Goal: Task Accomplishment & Management: Complete application form

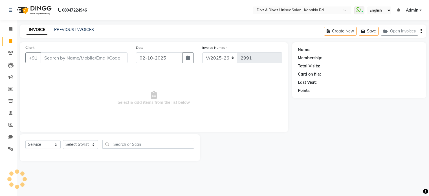
select select "7588"
select select "service"
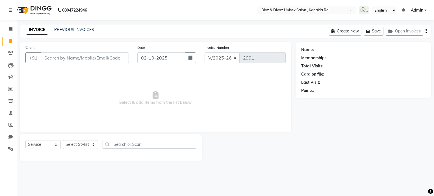
click at [67, 58] on input "Client" at bounding box center [85, 58] width 88 height 11
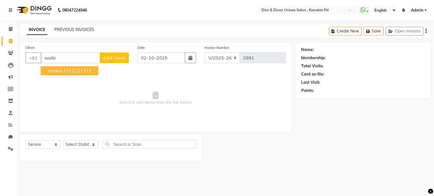
click at [71, 70] on ngb-highlight "1212121212" at bounding box center [77, 71] width 28 height 6
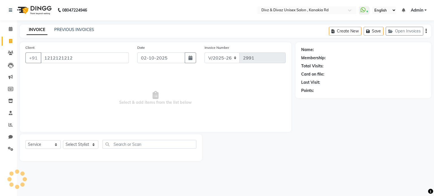
type input "1212121212"
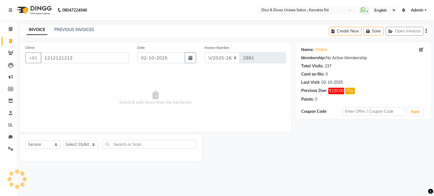
click at [83, 150] on div "Select Service Product Membership Package Voucher Prepaid Gift Card Select Styl…" at bounding box center [110, 146] width 171 height 13
click at [87, 146] on select "Select Stylist [PERSON_NAME] Kailash [PERSON_NAME] Prem [PERSON_NAME]" at bounding box center [80, 144] width 35 height 9
select select "92008"
click at [63, 141] on select "Select Stylist [PERSON_NAME] Kailash [PERSON_NAME] Prem [PERSON_NAME]" at bounding box center [80, 144] width 35 height 9
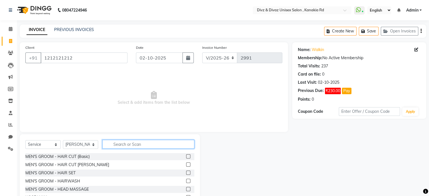
click at [126, 147] on input "text" at bounding box center [148, 144] width 92 height 9
type input "beard"
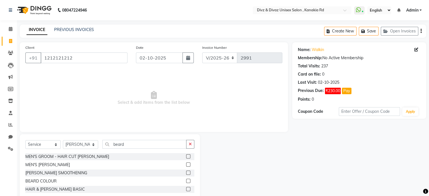
click at [189, 166] on label at bounding box center [188, 165] width 4 height 4
click at [189, 166] on input "checkbox" at bounding box center [188, 165] width 4 height 4
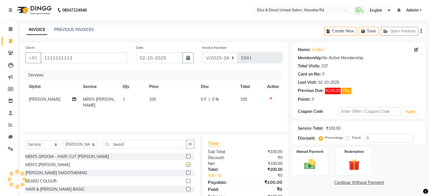
checkbox input "false"
click at [309, 160] on img at bounding box center [310, 165] width 19 height 14
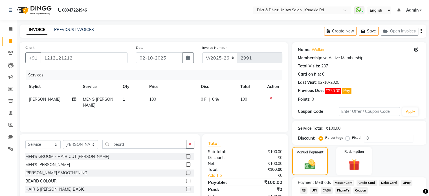
click at [310, 190] on span "UPI" at bounding box center [314, 190] width 9 height 6
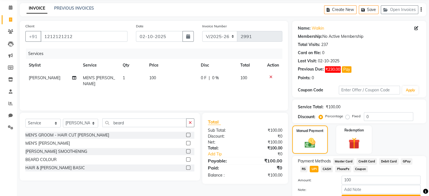
scroll to position [23, 0]
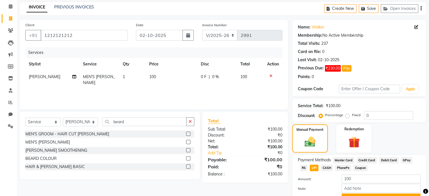
click at [321, 167] on span "CASH" at bounding box center [327, 168] width 12 height 6
click at [360, 195] on button "Add Payment" at bounding box center [381, 198] width 79 height 9
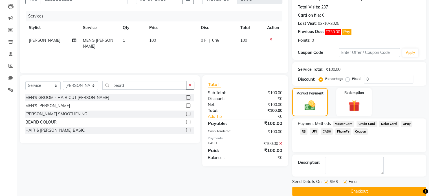
scroll to position [67, 0]
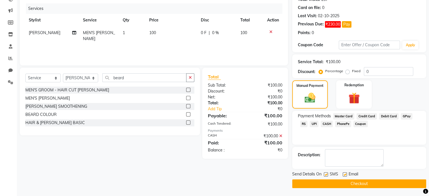
click at [370, 184] on button "Checkout" at bounding box center [359, 184] width 134 height 9
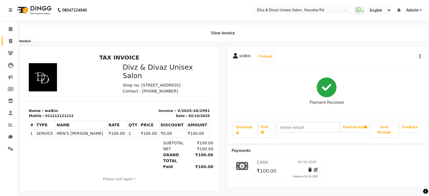
click at [9, 41] on icon at bounding box center [10, 41] width 3 height 4
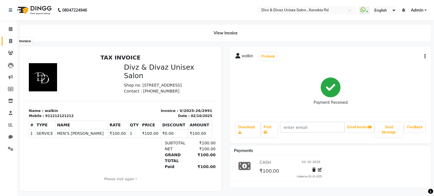
select select "service"
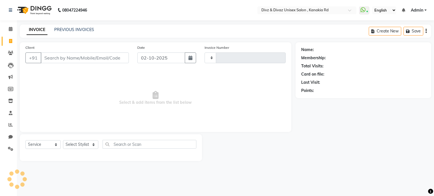
type input "2992"
select select "7588"
click at [52, 56] on input "Client" at bounding box center [85, 58] width 88 height 11
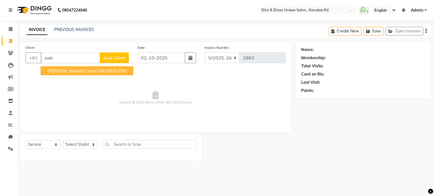
click at [52, 73] on span "[PERSON_NAME] Client" at bounding box center [72, 71] width 50 height 6
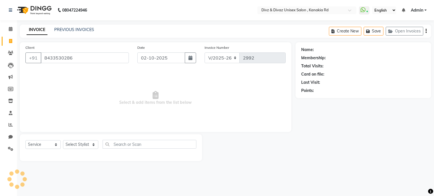
type input "8433530286"
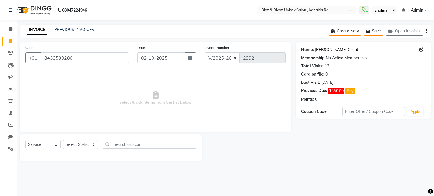
click at [327, 51] on link "[PERSON_NAME] Client" at bounding box center [336, 50] width 43 height 6
click at [178, 58] on input "02-10-2025" at bounding box center [161, 58] width 48 height 11
select select "10"
select select "2025"
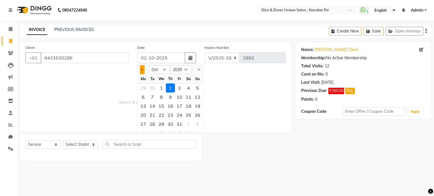
click at [143, 67] on button "Previous month" at bounding box center [142, 69] width 5 height 9
select select "9"
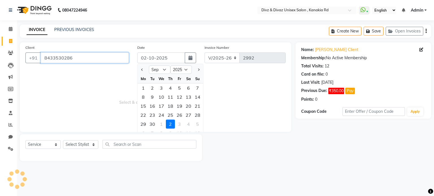
click at [83, 59] on input "8433530286" at bounding box center [85, 58] width 88 height 11
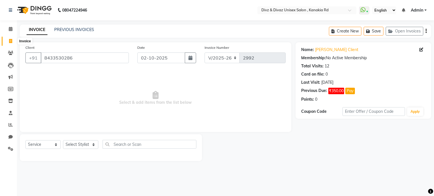
click at [11, 41] on icon at bounding box center [10, 41] width 3 height 4
select select "service"
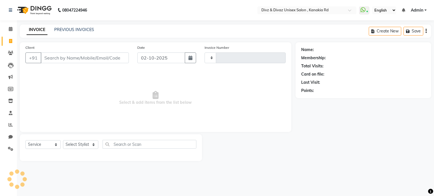
type input "2995"
select select "7588"
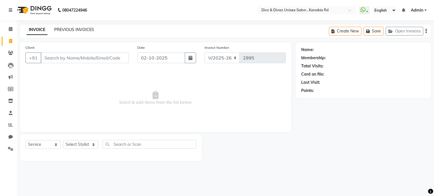
click at [75, 29] on link "PREVIOUS INVOICES" at bounding box center [74, 29] width 40 height 5
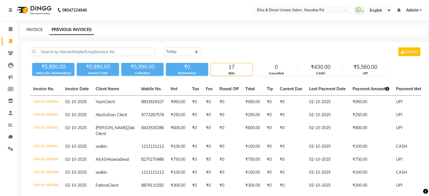
click at [32, 28] on link "INVOICE" at bounding box center [35, 29] width 16 height 5
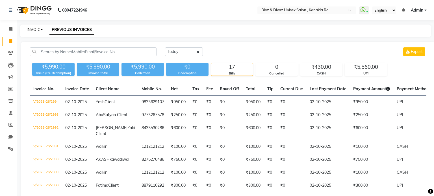
select select "service"
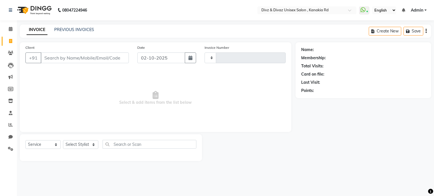
type input "2995"
select select "7588"
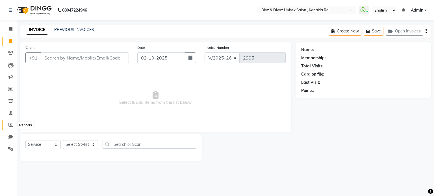
click at [10, 124] on icon at bounding box center [10, 125] width 4 height 4
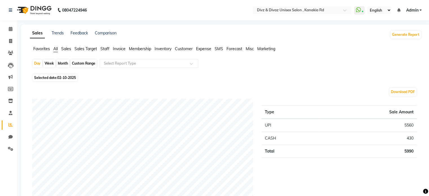
click at [71, 80] on span "02-10-2025" at bounding box center [66, 78] width 19 height 4
select select "10"
select select "2025"
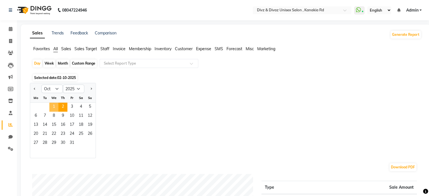
click at [54, 107] on span "1" at bounding box center [53, 107] width 9 height 9
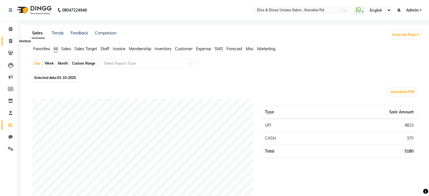
click at [14, 40] on span at bounding box center [11, 41] width 10 height 6
select select "service"
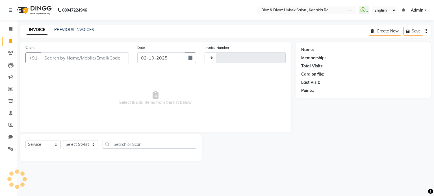
type input "2995"
select select "7588"
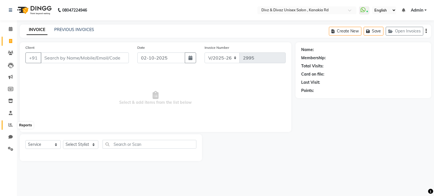
click at [12, 127] on icon at bounding box center [10, 125] width 4 height 4
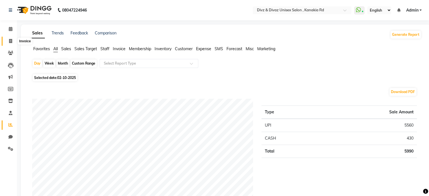
click at [13, 40] on span at bounding box center [11, 41] width 10 height 6
select select "service"
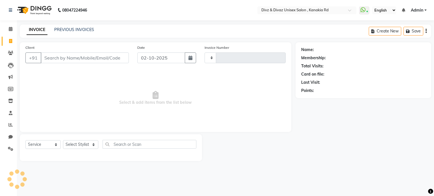
type input "2995"
select select "7588"
click at [65, 58] on input "Client" at bounding box center [85, 58] width 88 height 11
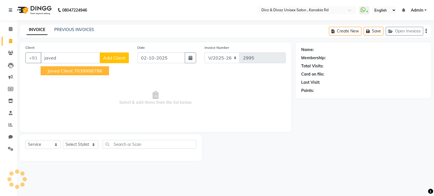
click at [70, 69] on span "Javed Client" at bounding box center [59, 71] width 25 height 6
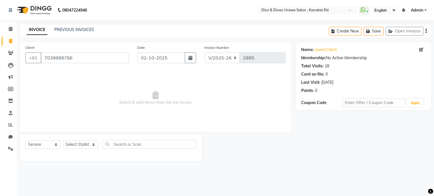
click at [108, 65] on div "Client [PHONE_NUMBER]" at bounding box center [77, 56] width 112 height 23
click at [108, 63] on input "7039998786" at bounding box center [85, 58] width 88 height 11
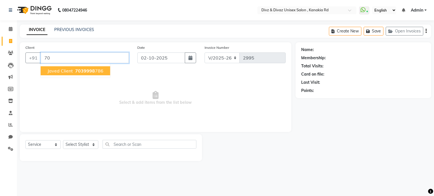
type input "7"
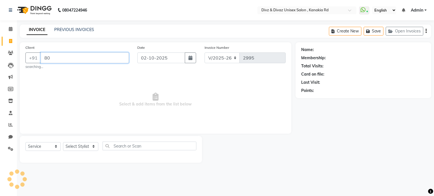
type input "8"
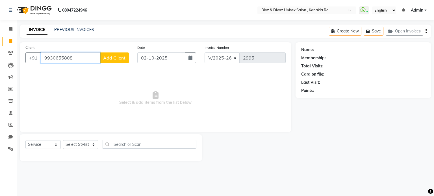
type input "9930655808"
click at [112, 62] on button "Add Client" at bounding box center [114, 58] width 29 height 11
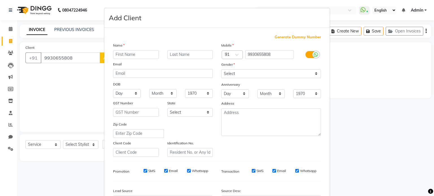
click at [124, 57] on input "text" at bounding box center [136, 54] width 46 height 9
type input "javed"
click at [277, 76] on select "Select [DEMOGRAPHIC_DATA] [DEMOGRAPHIC_DATA] Other Prefer Not To Say" at bounding box center [271, 73] width 100 height 9
select select "[DEMOGRAPHIC_DATA]"
click at [221, 70] on select "Select [DEMOGRAPHIC_DATA] [DEMOGRAPHIC_DATA] Other Prefer Not To Say" at bounding box center [271, 73] width 100 height 9
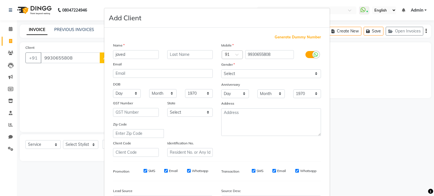
click at [213, 107] on div "State" at bounding box center [190, 104] width 54 height 8
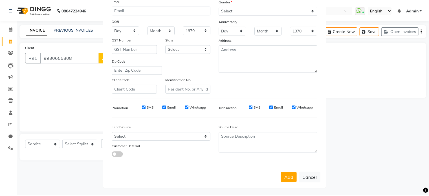
scroll to position [67, 0]
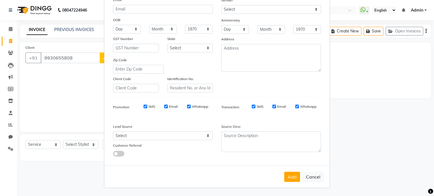
click at [295, 183] on div "Add Cancel" at bounding box center [216, 177] width 225 height 22
click at [292, 182] on button "Add" at bounding box center [292, 177] width 16 height 10
select select
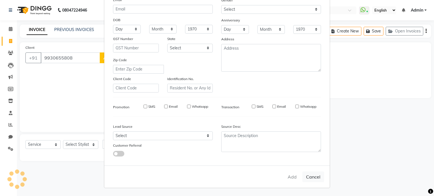
select select
checkbox input "false"
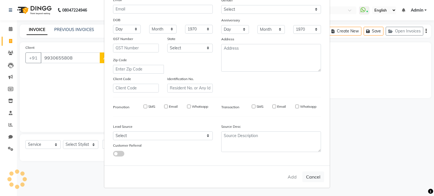
checkbox input "false"
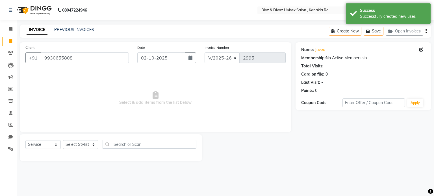
click at [66, 150] on div "Select Service Product Membership Package Voucher Prepaid Gift Card Select Styl…" at bounding box center [110, 146] width 171 height 13
click at [78, 144] on select "Select Stylist [PERSON_NAME] Kailash [PERSON_NAME] Prem [PERSON_NAME]" at bounding box center [80, 144] width 35 height 9
select select "67339"
click at [63, 141] on select "Select Stylist [PERSON_NAME] Kailash [PERSON_NAME] Prem [PERSON_NAME]" at bounding box center [80, 144] width 35 height 9
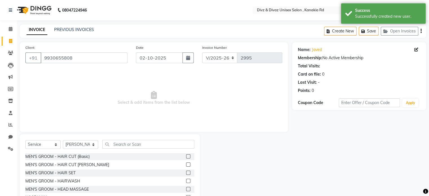
click at [186, 166] on label at bounding box center [188, 165] width 4 height 4
click at [186, 166] on input "checkbox" at bounding box center [188, 165] width 4 height 4
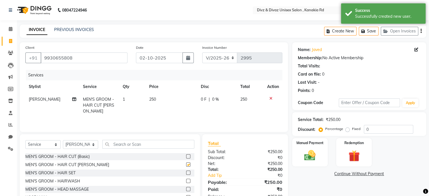
checkbox input "false"
click at [314, 161] on img at bounding box center [310, 156] width 19 height 14
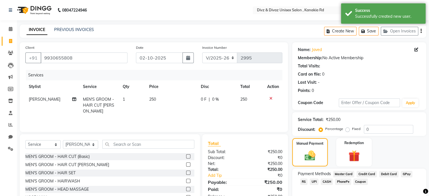
click at [310, 184] on span "UPI" at bounding box center [314, 182] width 9 height 6
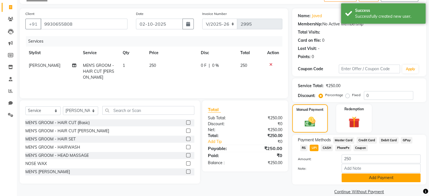
click at [356, 180] on button "Add Payment" at bounding box center [381, 178] width 79 height 9
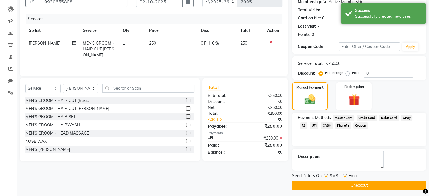
scroll to position [58, 0]
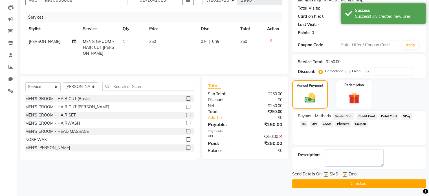
click at [356, 182] on button "Checkout" at bounding box center [359, 184] width 134 height 9
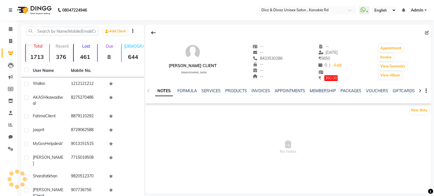
select select "en"
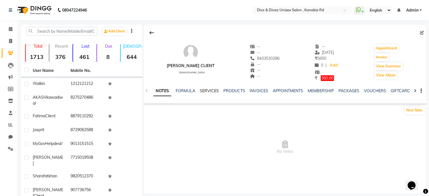
click at [213, 92] on link "SERVICES" at bounding box center [209, 90] width 19 height 5
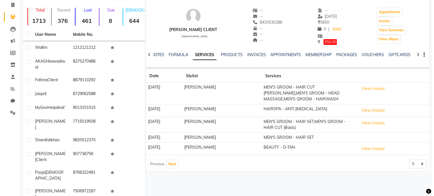
scroll to position [53, 0]
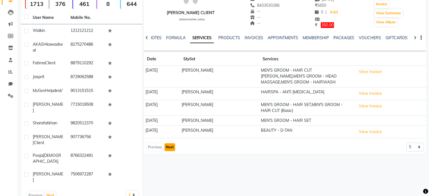
click at [169, 147] on button "Next" at bounding box center [170, 147] width 11 height 8
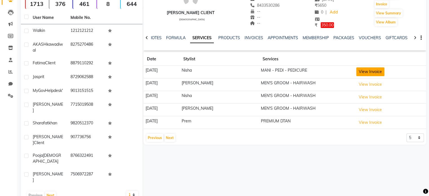
click at [365, 73] on button "View Invoice" at bounding box center [371, 71] width 28 height 9
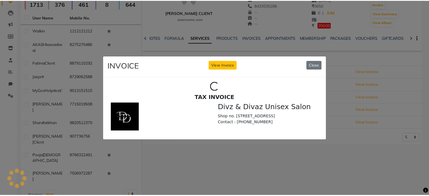
scroll to position [0, 0]
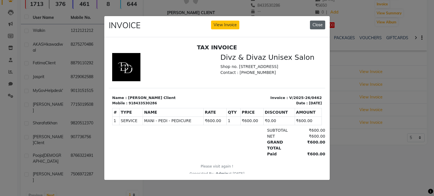
click at [315, 23] on button "Close" at bounding box center [317, 25] width 15 height 9
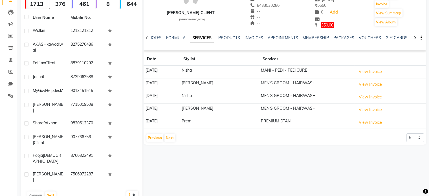
click at [16, 7] on li "Leads" at bounding box center [8, 12] width 17 height 12
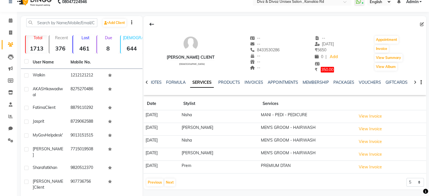
scroll to position [8, 0]
click at [13, 30] on span at bounding box center [11, 33] width 10 height 6
select select "service"
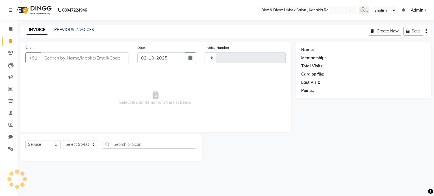
type input "2992"
select select "7588"
click at [63, 58] on input "Client" at bounding box center [85, 58] width 88 height 11
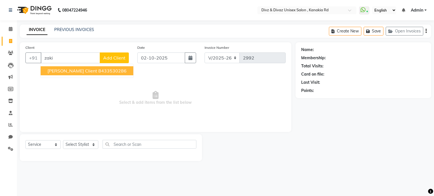
click at [76, 73] on span "[PERSON_NAME] Client" at bounding box center [72, 71] width 50 height 6
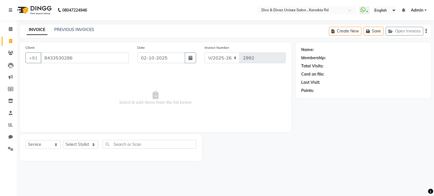
type input "8433530286"
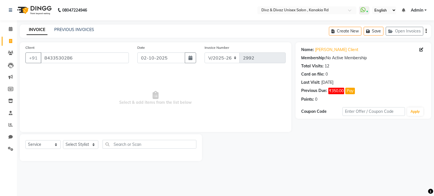
click at [87, 140] on div "Select Service Product Membership Package Voucher Prepaid Gift Card Select Styl…" at bounding box center [110, 146] width 171 height 13
click at [86, 142] on select "Select Stylist [PERSON_NAME] Kailash [PERSON_NAME] Prem [PERSON_NAME]" at bounding box center [80, 144] width 35 height 9
select select "84503"
click at [63, 141] on select "Select Stylist [PERSON_NAME] Kailash [PERSON_NAME] Prem [PERSON_NAME]" at bounding box center [80, 144] width 35 height 9
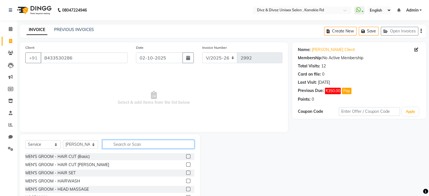
click at [126, 143] on input "text" at bounding box center [148, 144] width 92 height 9
type input "pedi"
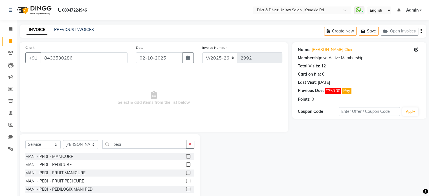
click at [189, 166] on label at bounding box center [188, 165] width 4 height 4
click at [189, 166] on input "checkbox" at bounding box center [188, 165] width 4 height 4
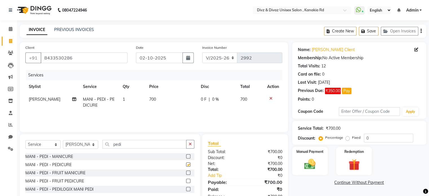
checkbox input "false"
click at [352, 139] on label "Fixed" at bounding box center [356, 137] width 8 height 5
click at [348, 139] on input "Fixed" at bounding box center [349, 138] width 4 height 4
radio input "true"
click at [367, 140] on input "0" at bounding box center [388, 138] width 49 height 9
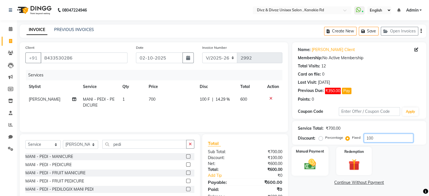
type input "100"
click at [306, 160] on img at bounding box center [310, 165] width 19 height 14
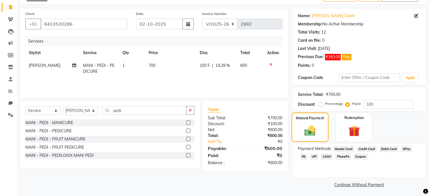
scroll to position [35, 0]
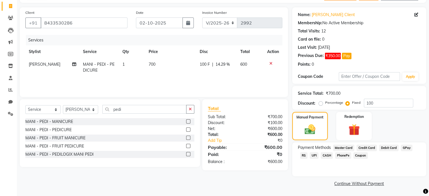
click at [310, 155] on span "UPI" at bounding box center [314, 155] width 9 height 6
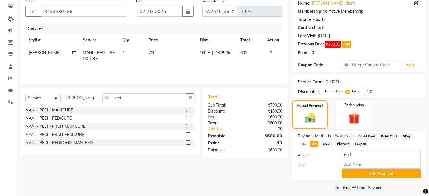
scroll to position [52, 0]
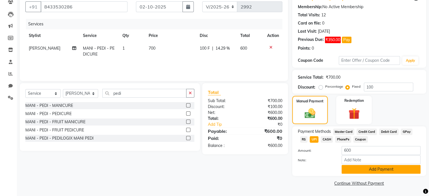
click at [354, 166] on button "Add Payment" at bounding box center [381, 169] width 79 height 9
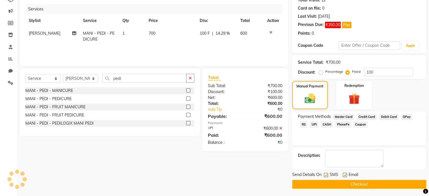
scroll to position [67, 0]
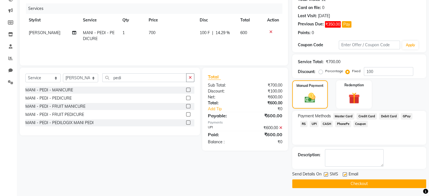
click at [365, 184] on button "Checkout" at bounding box center [359, 184] width 134 height 9
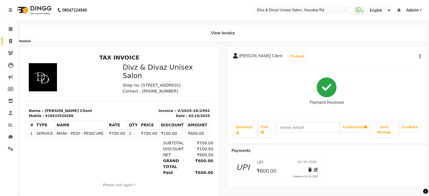
click at [11, 40] on icon at bounding box center [10, 41] width 3 height 4
select select "service"
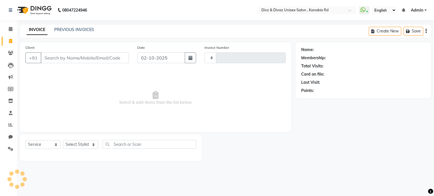
type input "2993"
select select "7588"
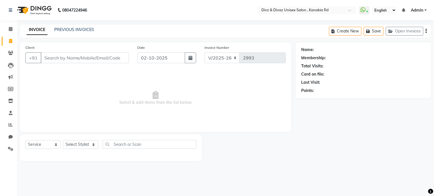
click at [48, 54] on input "Client" at bounding box center [85, 58] width 88 height 11
type input "s"
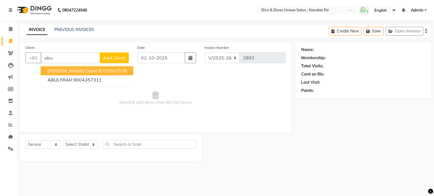
click at [69, 70] on span "Abu Sufyan Client" at bounding box center [72, 71] width 50 height 6
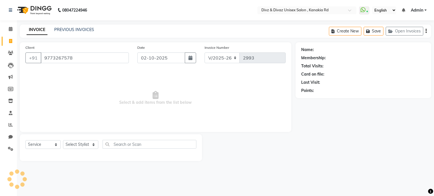
type input "9773267578"
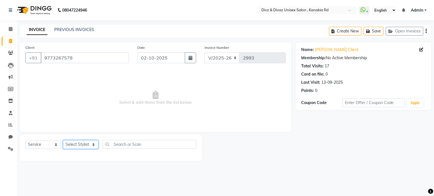
click at [89, 145] on select "Select Stylist [PERSON_NAME] Kailash [PERSON_NAME] Prem [PERSON_NAME]" at bounding box center [80, 144] width 35 height 9
select select "67195"
click at [63, 141] on select "Select Stylist [PERSON_NAME] Kailash [PERSON_NAME] Prem [PERSON_NAME]" at bounding box center [80, 144] width 35 height 9
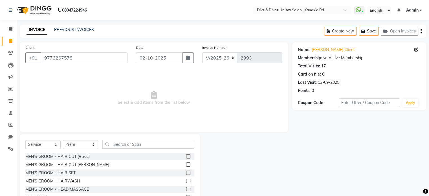
click at [186, 163] on label at bounding box center [188, 165] width 4 height 4
click at [186, 163] on input "checkbox" at bounding box center [188, 165] width 4 height 4
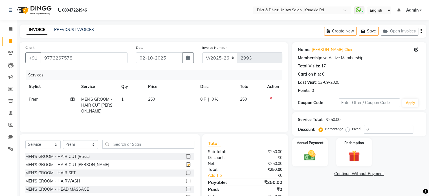
checkbox input "false"
click at [158, 99] on td "250" at bounding box center [171, 105] width 52 height 25
select select "67195"
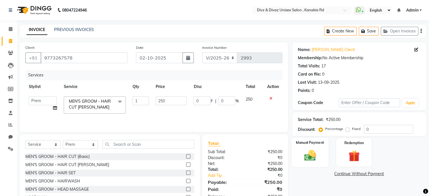
click at [307, 155] on img at bounding box center [310, 156] width 19 height 14
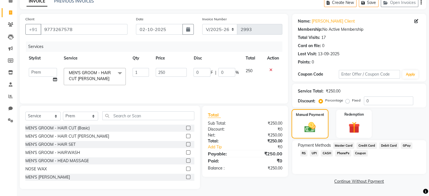
scroll to position [30, 0]
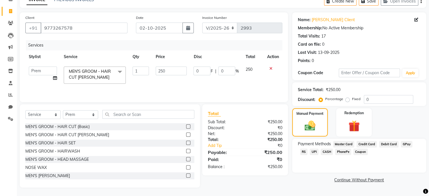
click at [310, 151] on span "UPI" at bounding box center [314, 152] width 9 height 6
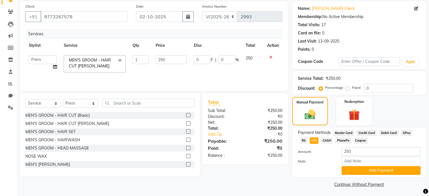
scroll to position [43, 0]
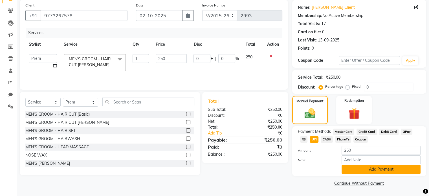
click at [347, 170] on button "Add Payment" at bounding box center [381, 169] width 79 height 9
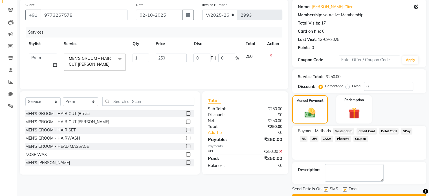
scroll to position [54, 0]
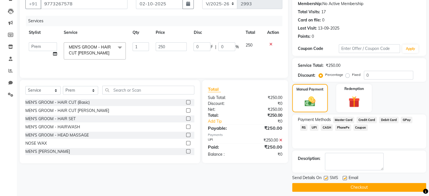
click at [349, 187] on button "Checkout" at bounding box center [359, 187] width 134 height 9
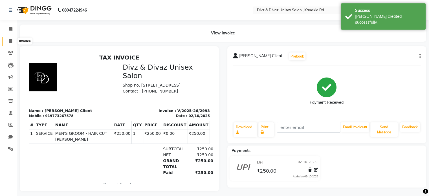
click at [11, 41] on icon at bounding box center [10, 41] width 3 height 4
select select "service"
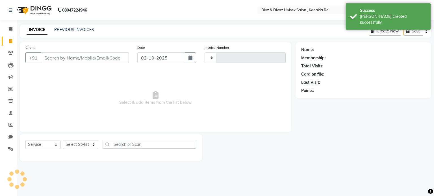
type input "2994"
select select "7588"
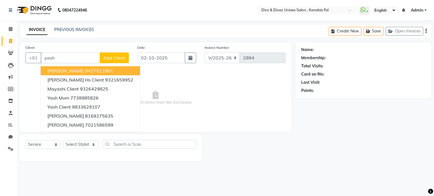
click at [68, 59] on input "yash" at bounding box center [70, 58] width 59 height 11
type input "y"
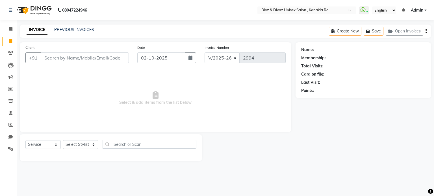
click at [90, 59] on input "Client" at bounding box center [85, 58] width 88 height 11
click at [73, 55] on input "Client" at bounding box center [85, 58] width 88 height 11
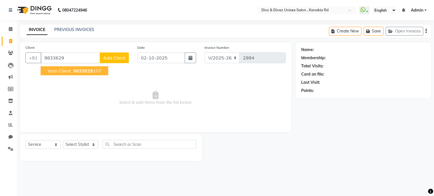
click at [89, 70] on span "9833629" at bounding box center [83, 71] width 20 height 6
type input "9833629107"
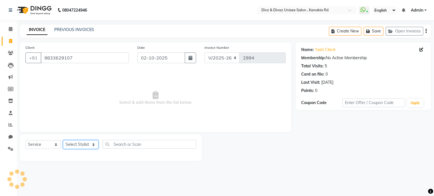
click at [87, 144] on select "Select Stylist [PERSON_NAME] Kailash [PERSON_NAME] Prem [PERSON_NAME]" at bounding box center [80, 144] width 35 height 9
click at [63, 141] on select "Select Stylist [PERSON_NAME] Kailash [PERSON_NAME] Prem [PERSON_NAME]" at bounding box center [80, 144] width 35 height 9
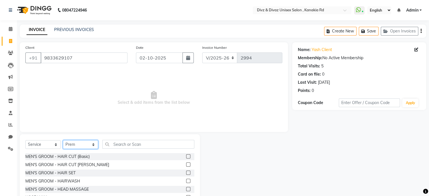
click at [94, 145] on select "Select Stylist [PERSON_NAME] Kailash [PERSON_NAME] Prem [PERSON_NAME]" at bounding box center [80, 144] width 35 height 9
select select "92008"
click at [63, 141] on select "Select Stylist [PERSON_NAME] Kailash [PERSON_NAME] Prem [PERSON_NAME]" at bounding box center [80, 144] width 35 height 9
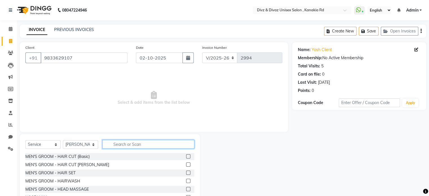
click at [164, 145] on input "text" at bounding box center [148, 144] width 92 height 9
type input "beard"
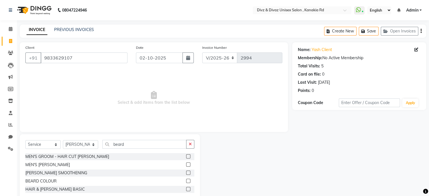
click at [188, 165] on label at bounding box center [188, 165] width 4 height 4
click at [188, 165] on input "checkbox" at bounding box center [188, 165] width 4 height 4
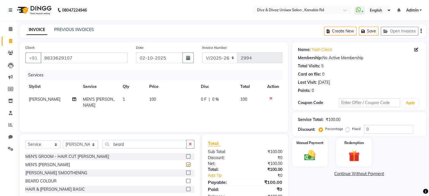
checkbox input "false"
click at [191, 147] on button "button" at bounding box center [190, 144] width 8 height 9
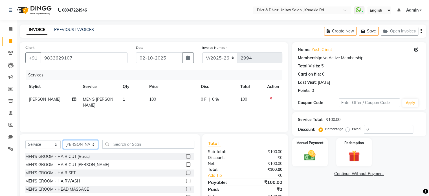
click at [92, 145] on select "Select Stylist [PERSON_NAME] Kailash [PERSON_NAME] Prem [PERSON_NAME]" at bounding box center [80, 144] width 35 height 9
select select "67339"
click at [63, 141] on select "Select Stylist [PERSON_NAME] Kailash [PERSON_NAME] Prem [PERSON_NAME]" at bounding box center [80, 144] width 35 height 9
click at [130, 144] on input "text" at bounding box center [148, 144] width 92 height 9
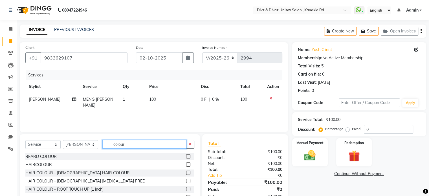
type input "colour"
click at [186, 165] on label at bounding box center [188, 165] width 4 height 4
click at [186, 165] on input "checkbox" at bounding box center [188, 165] width 4 height 4
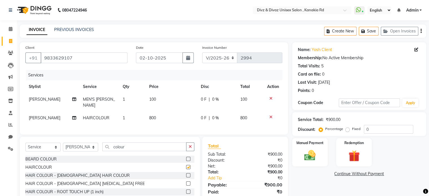
checkbox input "false"
click at [156, 118] on td "800" at bounding box center [172, 118] width 52 height 13
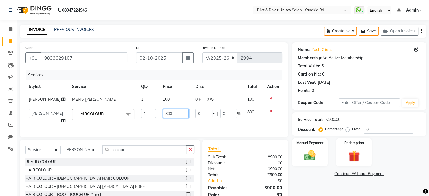
click at [169, 114] on input "800" at bounding box center [176, 113] width 26 height 9
type input "8"
type input "700"
click at [252, 110] on tbody "nafees MEN'S GROOM - BEARD 1 100 0 F | 0 % 100 Divyanshu Kailash nafees Prem ra…" at bounding box center [153, 110] width 257 height 34
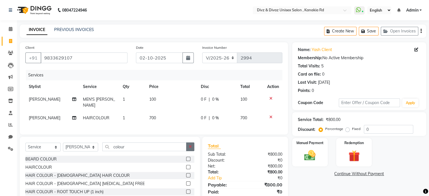
click at [191, 149] on icon "button" at bounding box center [190, 147] width 3 height 4
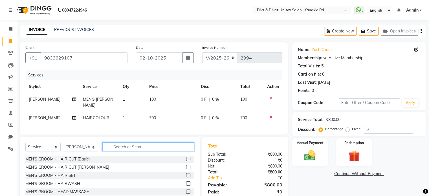
click at [187, 151] on input "text" at bounding box center [148, 147] width 92 height 9
click at [186, 161] on label at bounding box center [188, 159] width 4 height 4
click at [186, 161] on input "checkbox" at bounding box center [188, 160] width 4 height 4
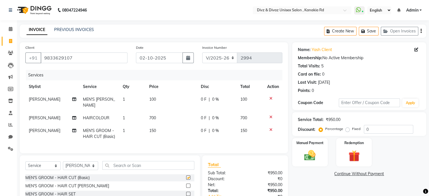
checkbox input "false"
click at [310, 155] on img at bounding box center [310, 156] width 19 height 14
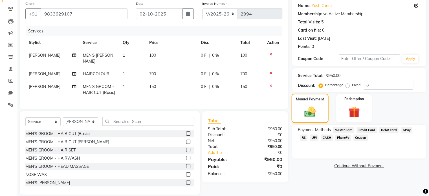
scroll to position [45, 0]
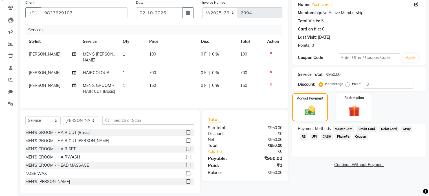
click at [310, 136] on span "UPI" at bounding box center [314, 137] width 9 height 6
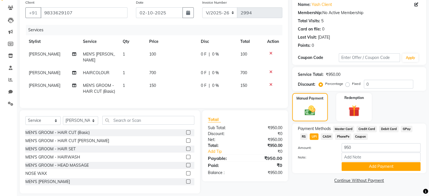
scroll to position [55, 0]
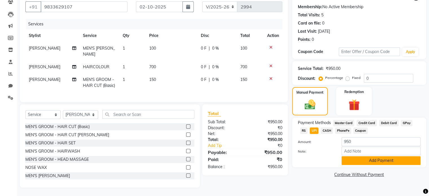
click at [355, 157] on button "Add Payment" at bounding box center [381, 160] width 79 height 9
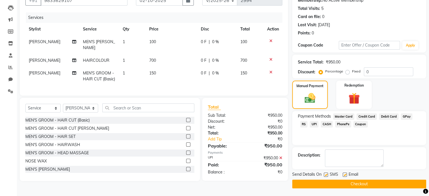
scroll to position [58, 0]
click at [356, 183] on button "Checkout" at bounding box center [359, 184] width 134 height 9
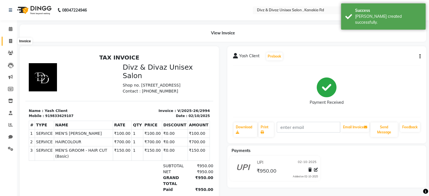
click at [10, 39] on icon at bounding box center [10, 41] width 3 height 4
select select "7588"
select select "service"
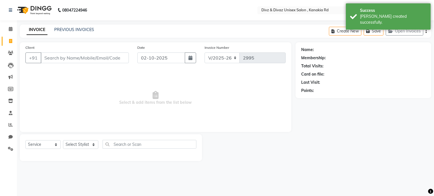
click at [72, 53] on input "Client" at bounding box center [85, 58] width 88 height 11
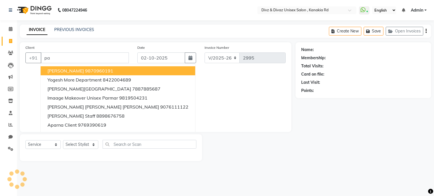
type input "p"
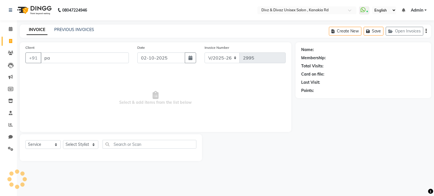
type input "p"
click at [76, 29] on link "PREVIOUS INVOICES" at bounding box center [74, 29] width 40 height 5
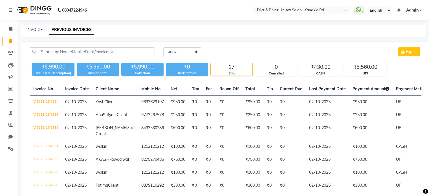
click at [140, 71] on div "Collection" at bounding box center [142, 73] width 42 height 5
click at [10, 40] on icon at bounding box center [10, 41] width 3 height 4
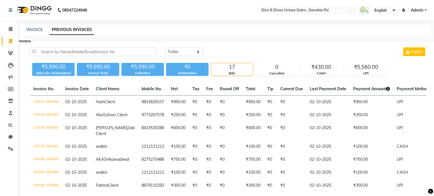
select select "service"
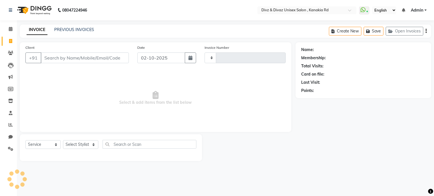
type input "2995"
select select "7588"
click at [35, 29] on link "INVOICE" at bounding box center [37, 30] width 21 height 10
click at [73, 32] on link "PREVIOUS INVOICES" at bounding box center [74, 29] width 40 height 5
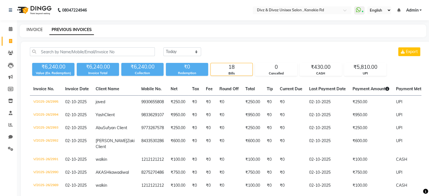
click at [39, 29] on link "INVOICE" at bounding box center [35, 29] width 16 height 5
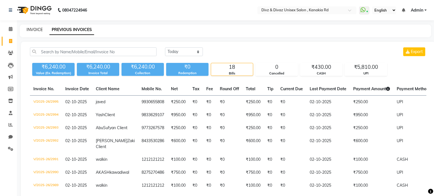
select select "7588"
select select "service"
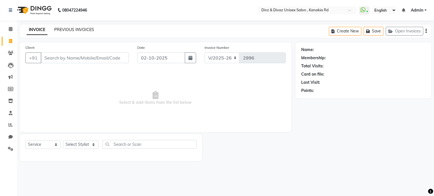
click at [78, 31] on link "PREVIOUS INVOICES" at bounding box center [74, 29] width 40 height 5
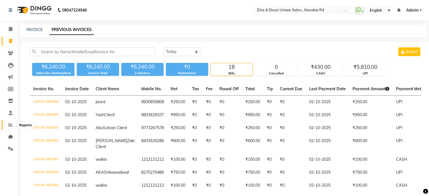
click at [11, 123] on icon at bounding box center [10, 125] width 4 height 4
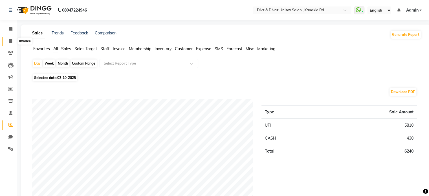
click at [13, 41] on span at bounding box center [11, 41] width 10 height 6
select select "service"
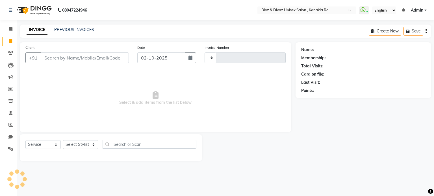
type input "2996"
select select "7588"
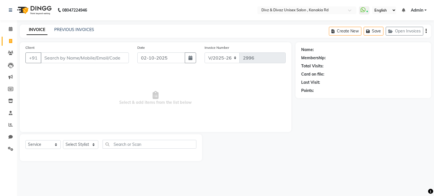
click at [69, 33] on div "INVOICE PREVIOUS INVOICES" at bounding box center [60, 30] width 81 height 6
click at [72, 33] on div "INVOICE PREVIOUS INVOICES" at bounding box center [60, 30] width 81 height 6
click at [76, 30] on link "PREVIOUS INVOICES" at bounding box center [74, 29] width 40 height 5
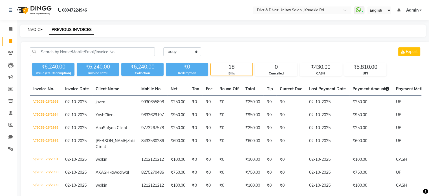
click at [31, 30] on link "INVOICE" at bounding box center [35, 29] width 16 height 5
select select "service"
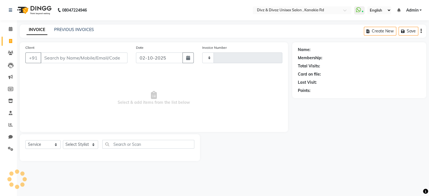
type input "2996"
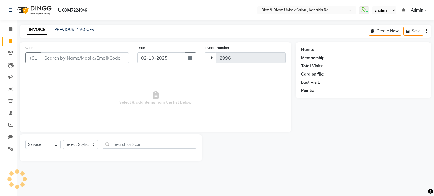
select select "7588"
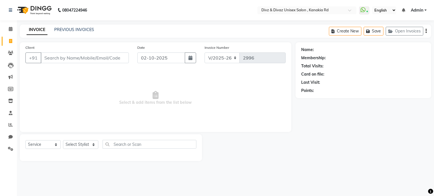
click at [63, 57] on input "Client" at bounding box center [85, 58] width 88 height 11
click at [66, 58] on input "Client" at bounding box center [85, 58] width 88 height 11
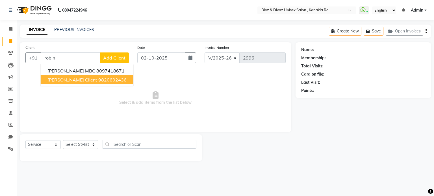
click at [98, 79] on ngb-highlight "9820602436" at bounding box center [112, 80] width 28 height 6
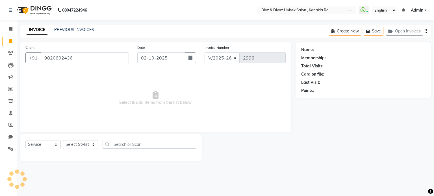
type input "9820602436"
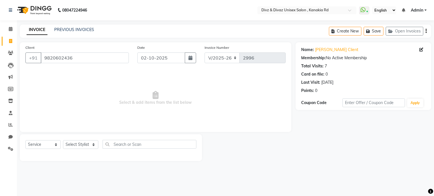
click at [82, 150] on div "Select Service Product Membership Package Voucher Prepaid Gift Card Select Styl…" at bounding box center [110, 146] width 171 height 13
click at [87, 147] on select "Select Stylist [PERSON_NAME] Kailash [PERSON_NAME] Prem [PERSON_NAME]" at bounding box center [80, 144] width 35 height 9
select select "67339"
click at [63, 141] on select "Select Stylist [PERSON_NAME] Kailash [PERSON_NAME] Prem [PERSON_NAME]" at bounding box center [80, 144] width 35 height 9
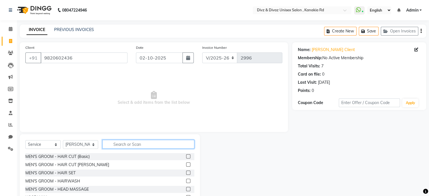
click at [119, 145] on input "text" at bounding box center [148, 144] width 92 height 9
type input "hai"
click at [186, 157] on label at bounding box center [188, 156] width 4 height 4
click at [186, 157] on input "checkbox" at bounding box center [188, 157] width 4 height 4
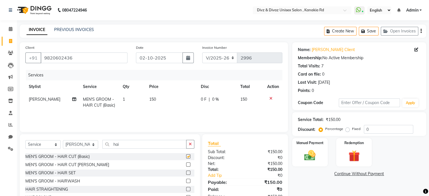
checkbox input "false"
click at [160, 102] on td "150" at bounding box center [172, 102] width 52 height 19
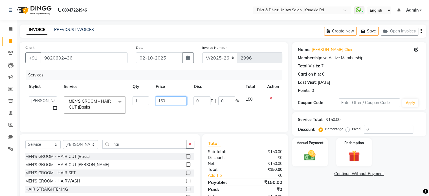
click at [163, 102] on input "150" at bounding box center [171, 101] width 31 height 9
type input "200"
click at [220, 117] on div "Services Stylist Service Qty Price Disc Total Action Divyanshu Kailash nafees P…" at bounding box center [153, 98] width 257 height 56
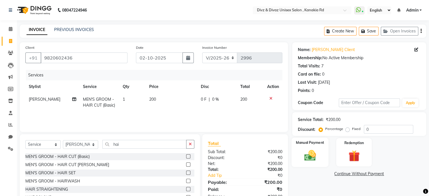
click at [307, 154] on img at bounding box center [310, 156] width 19 height 14
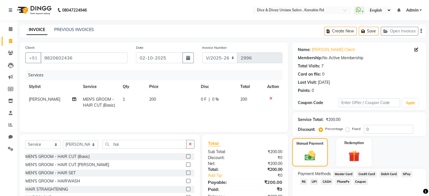
click at [310, 181] on span "UPI" at bounding box center [314, 182] width 9 height 6
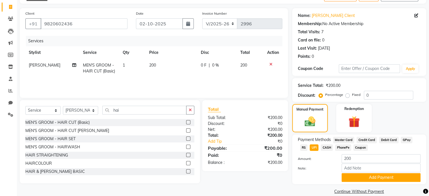
scroll to position [43, 0]
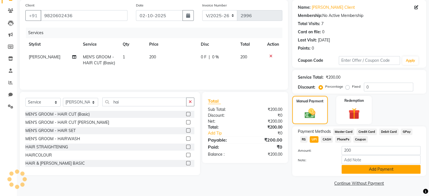
click at [352, 171] on button "Add Payment" at bounding box center [381, 169] width 79 height 9
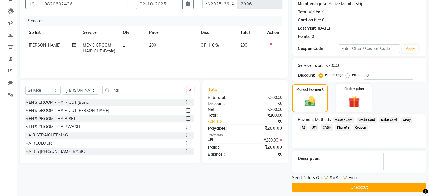
scroll to position [58, 0]
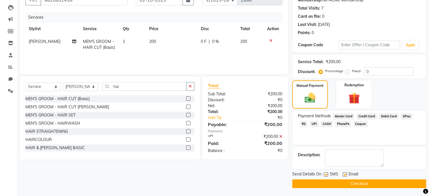
click at [359, 182] on button "Checkout" at bounding box center [359, 184] width 134 height 9
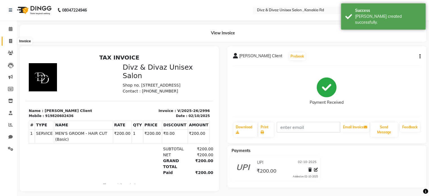
click at [10, 38] on span at bounding box center [11, 41] width 10 height 6
select select "7588"
select select "service"
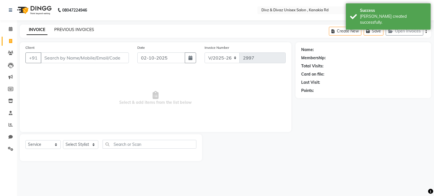
click at [66, 28] on link "PREVIOUS INVOICES" at bounding box center [74, 29] width 40 height 5
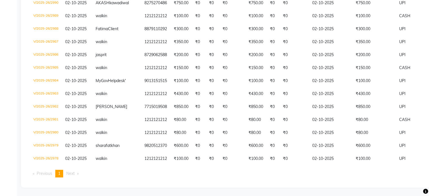
scroll to position [44, 0]
